Goal: Find specific page/section: Find specific page/section

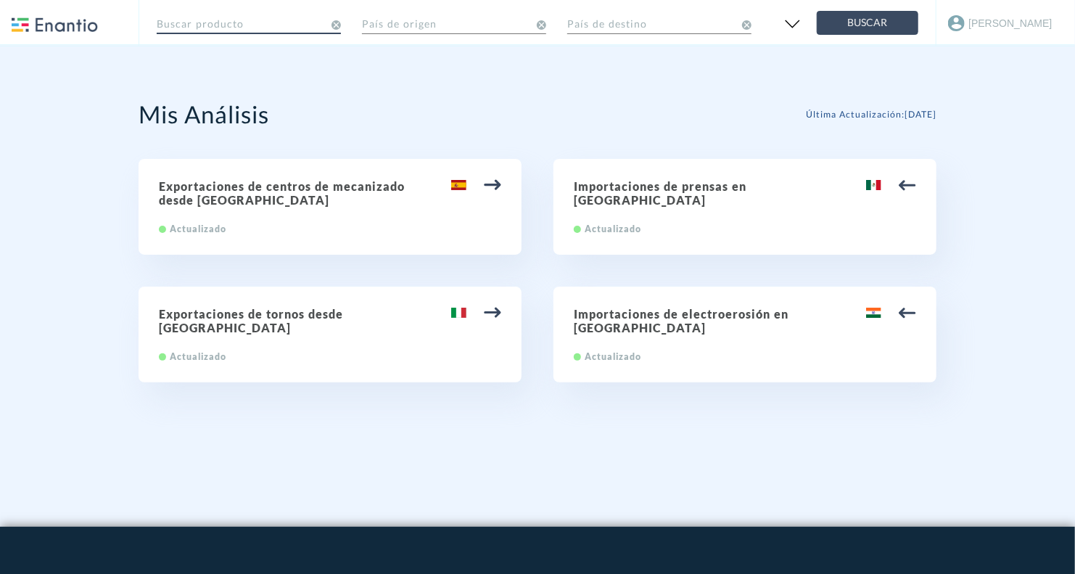
click at [233, 28] on input "text" at bounding box center [249, 22] width 184 height 25
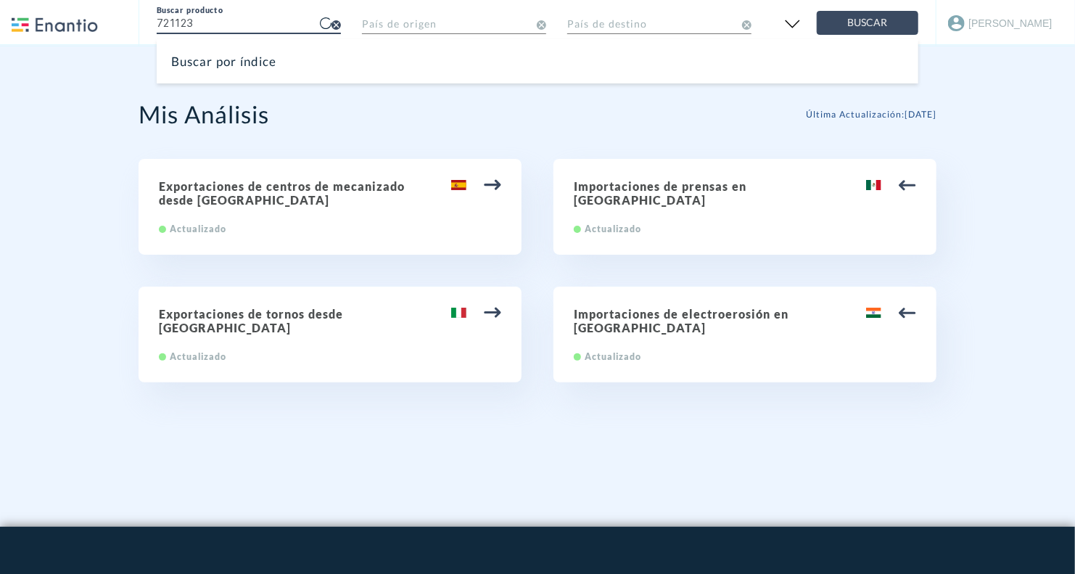
type input "721123"
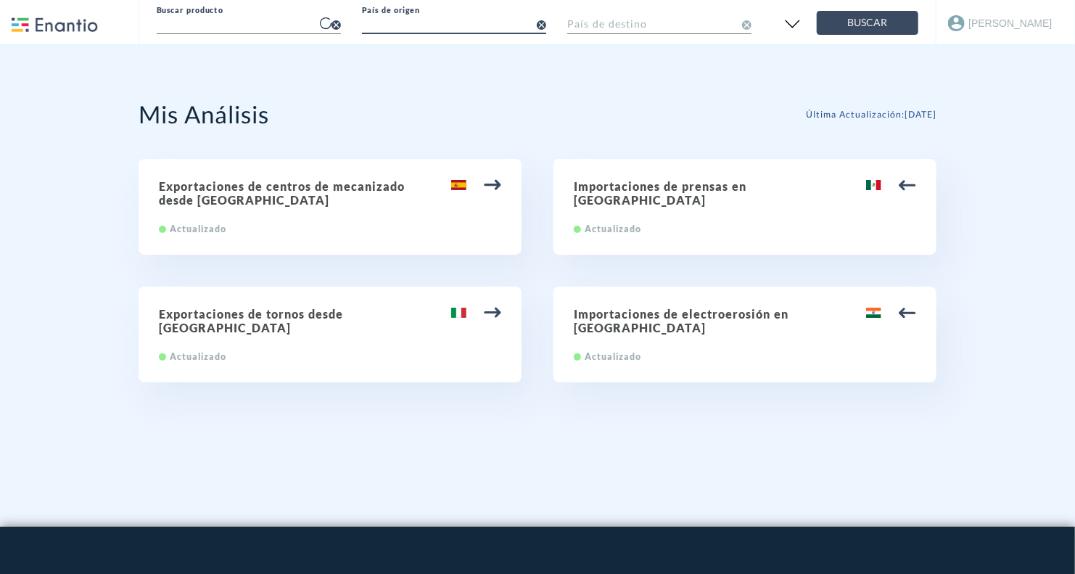
click at [383, 33] on input "text" at bounding box center [454, 22] width 184 height 25
type input "united"
click at [623, 15] on input "text" at bounding box center [659, 22] width 184 height 25
type input "me"
click at [334, 26] on icon at bounding box center [335, 24] width 9 height 9
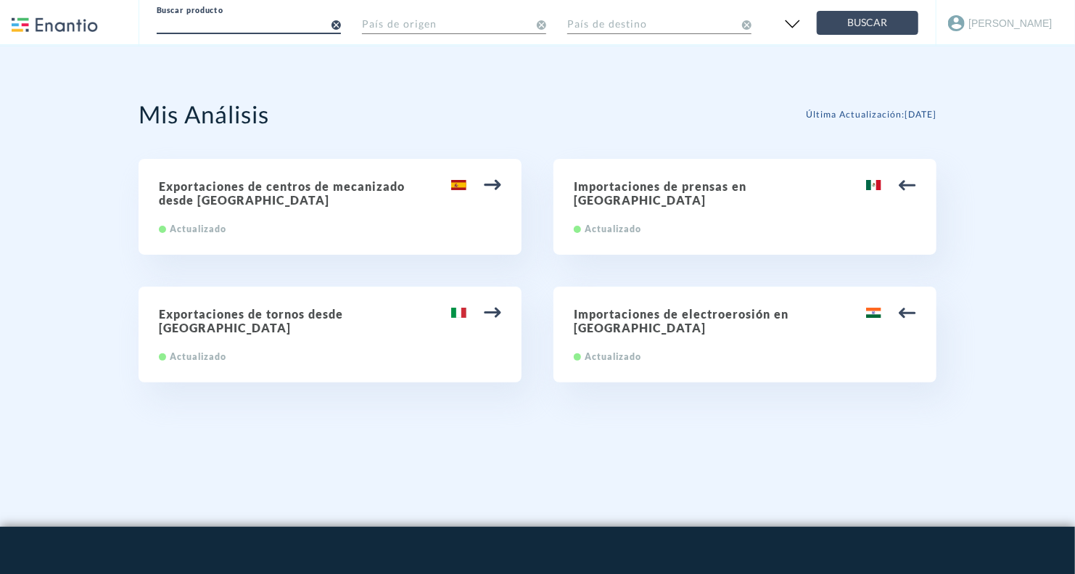
click at [274, 30] on input "text" at bounding box center [249, 22] width 184 height 25
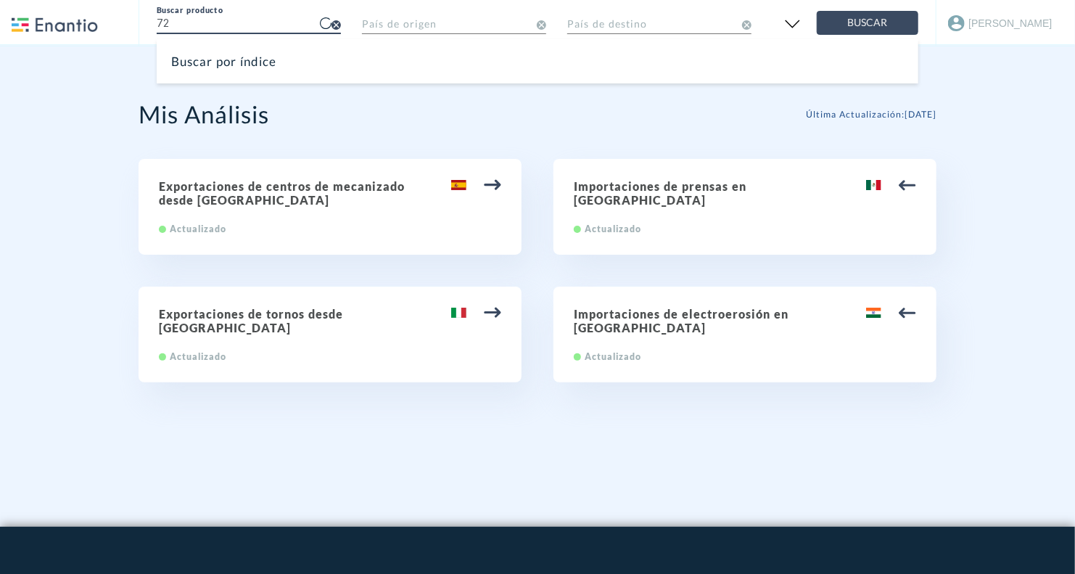
type input "72"
click at [257, 63] on div "Buscar por índice" at bounding box center [538, 61] width 762 height 44
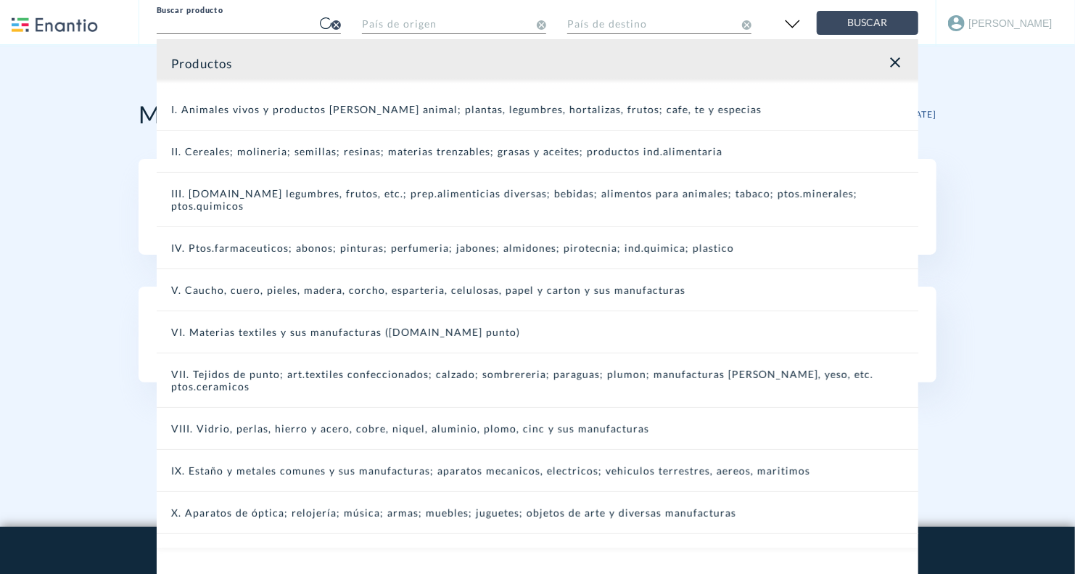
click at [281, 360] on div "VII. Tejidos de punto; art.textiles confeccionados; calzado; sombrereria; parag…" at bounding box center [538, 380] width 762 height 54
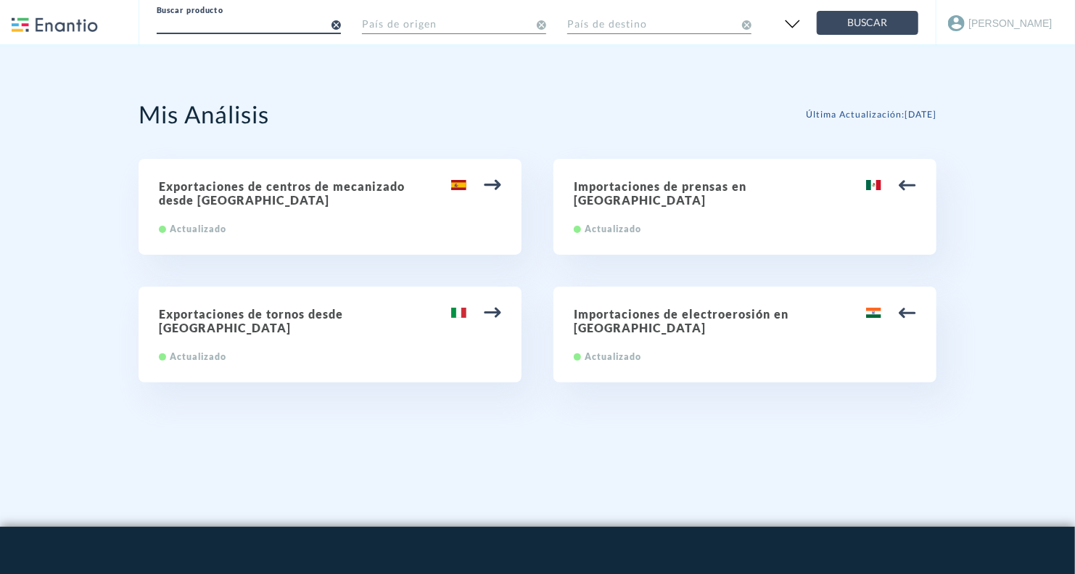
click at [232, 22] on input "text" at bounding box center [249, 22] width 184 height 25
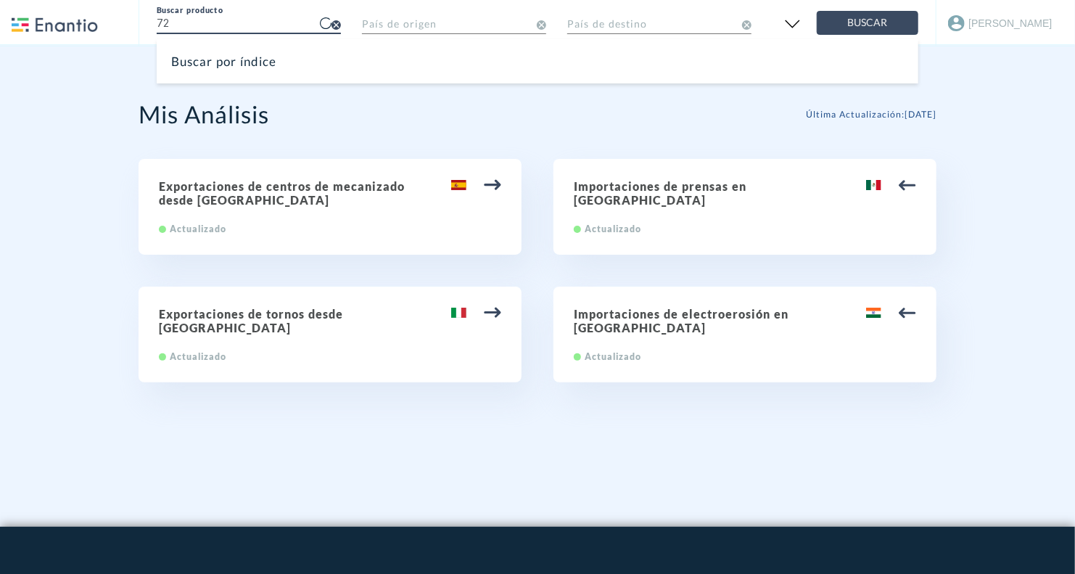
type input "72"
click at [388, 73] on div "Buscar por índice" at bounding box center [538, 61] width 762 height 44
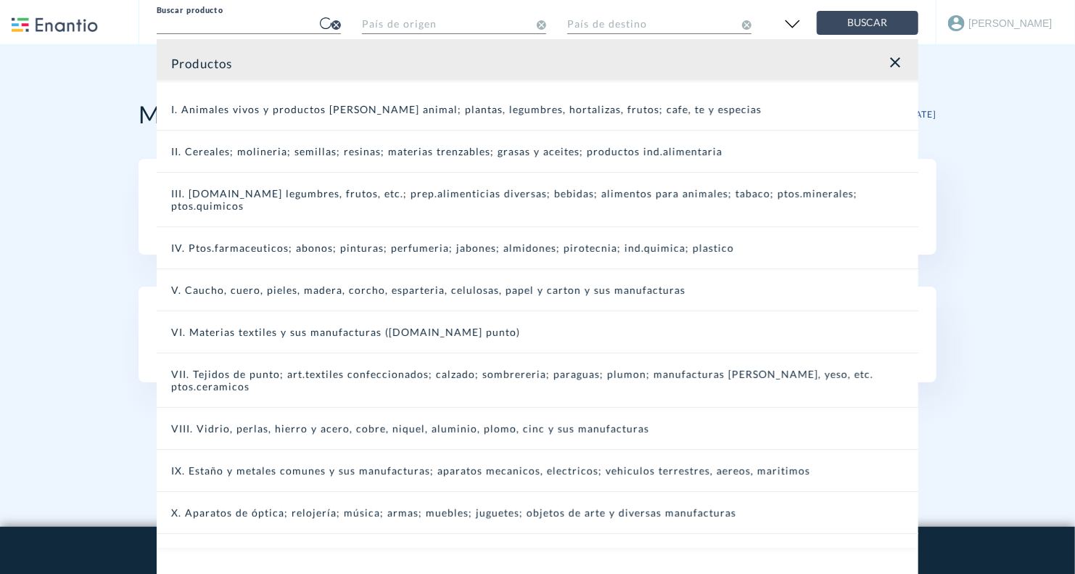
click at [313, 367] on div "VII. Tejidos de punto; art.textiles confeccionados; calzado; sombrereria; parag…" at bounding box center [538, 380] width 762 height 54
